Goal: Transaction & Acquisition: Purchase product/service

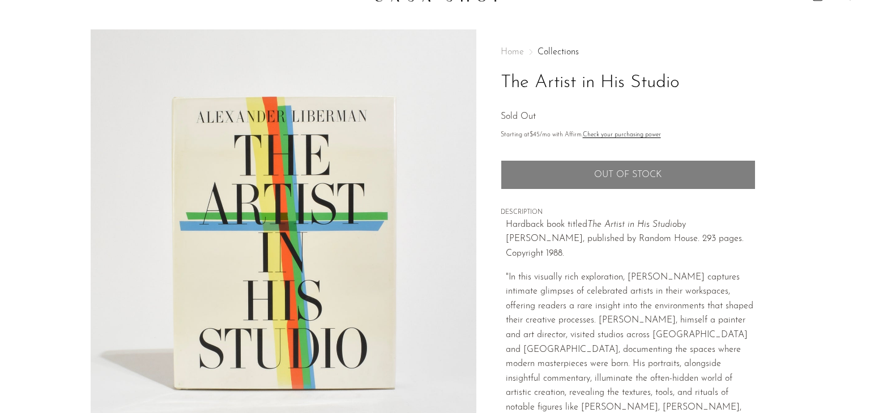
scroll to position [17, 0]
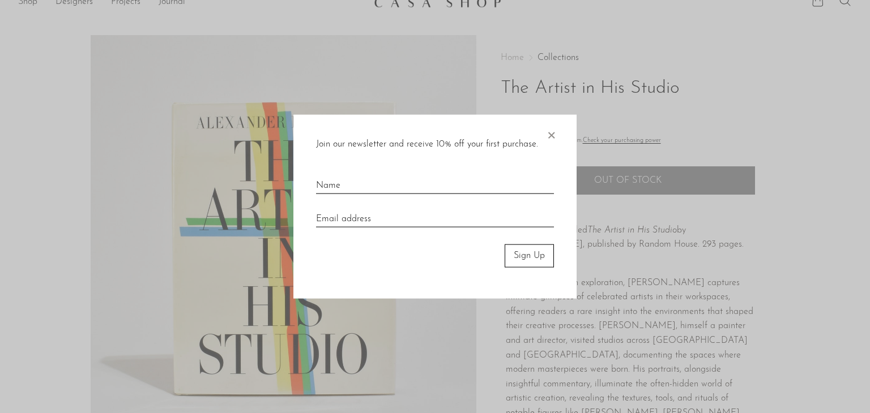
click at [548, 134] on span "×" at bounding box center [550, 133] width 11 height 36
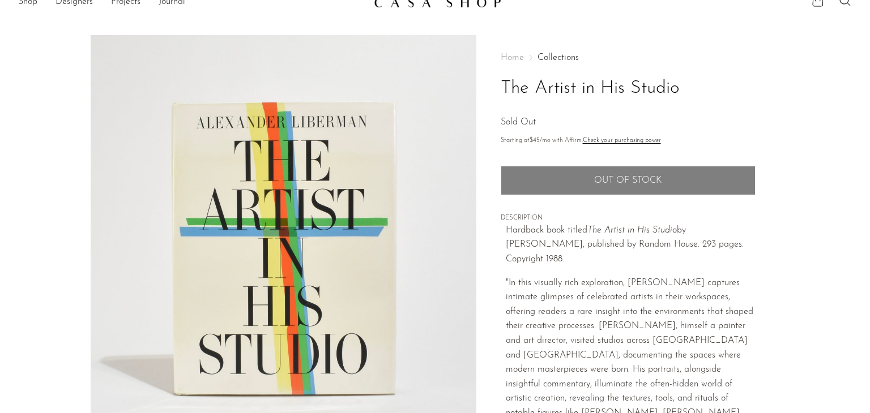
drag, startPoint x: 529, startPoint y: 261, endPoint x: 505, endPoint y: 228, distance: 41.3
click at [505, 228] on div "Home Collections The Artist in His Studio Sold Out Starting at $45 /mo with Aff…" at bounding box center [628, 295] width 255 height 521
copy p "Hardback book titled The Artist in His Studio by [PERSON_NAME], published by Ra…"
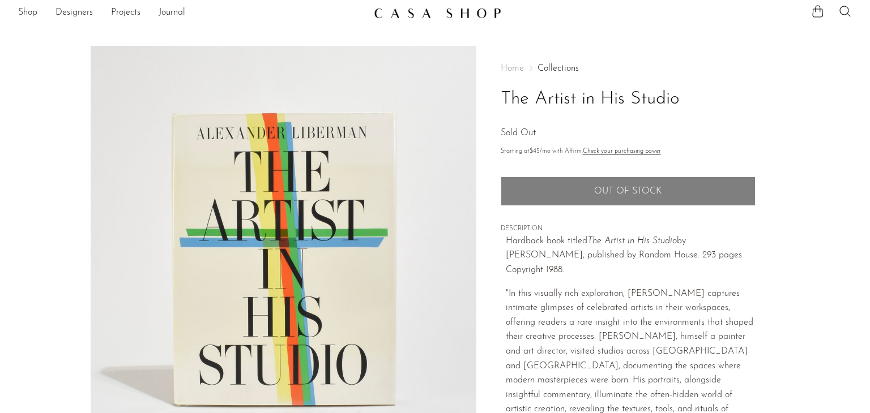
scroll to position [5, 0]
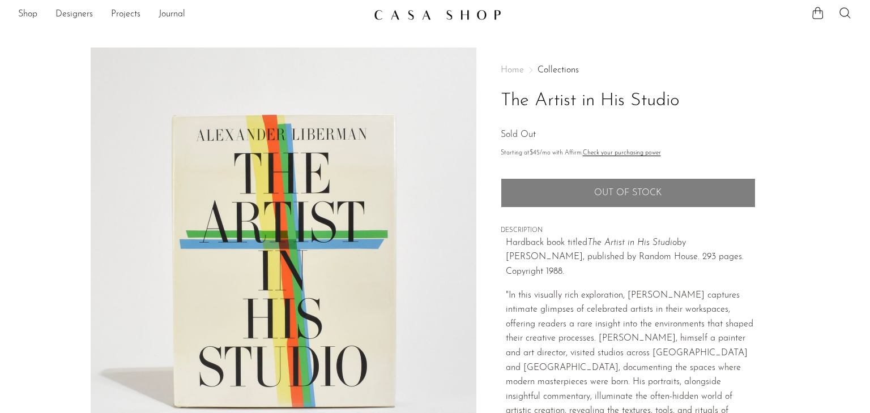
click at [408, 89] on img at bounding box center [284, 260] width 386 height 425
